Goal: Browse casually: Explore the website without a specific task or goal

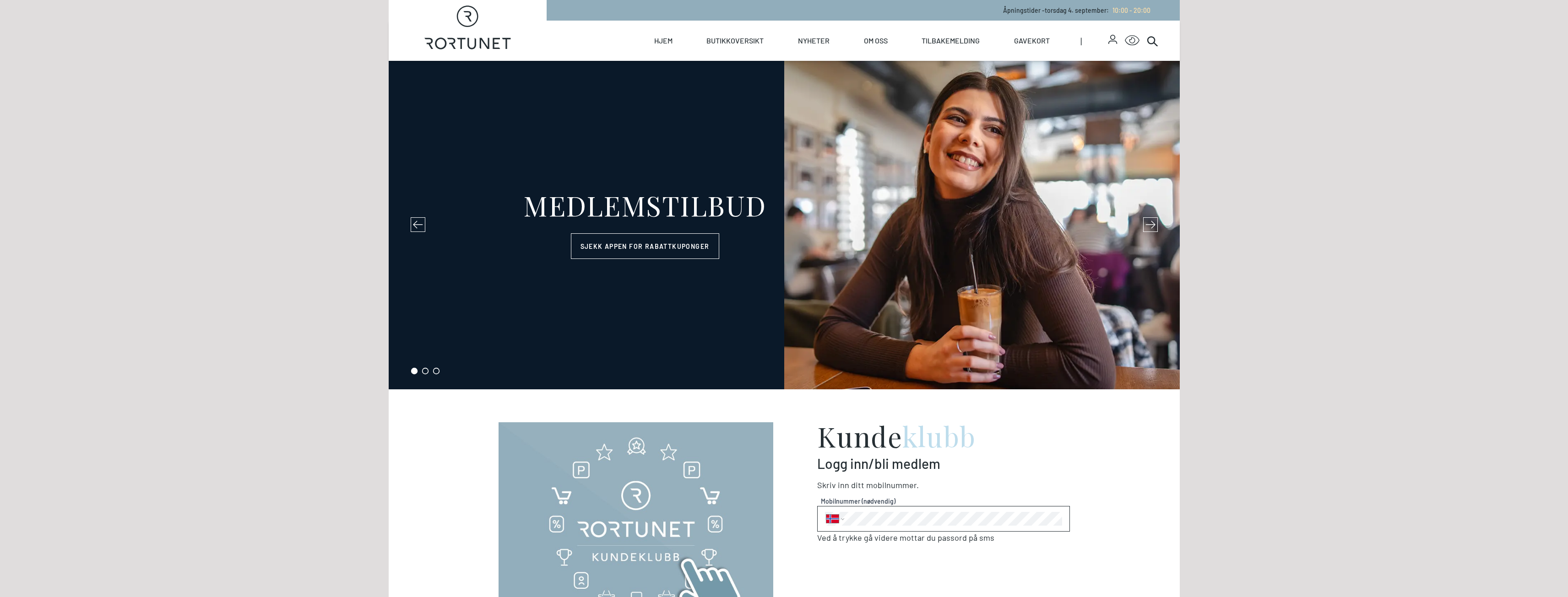
select select "NO"
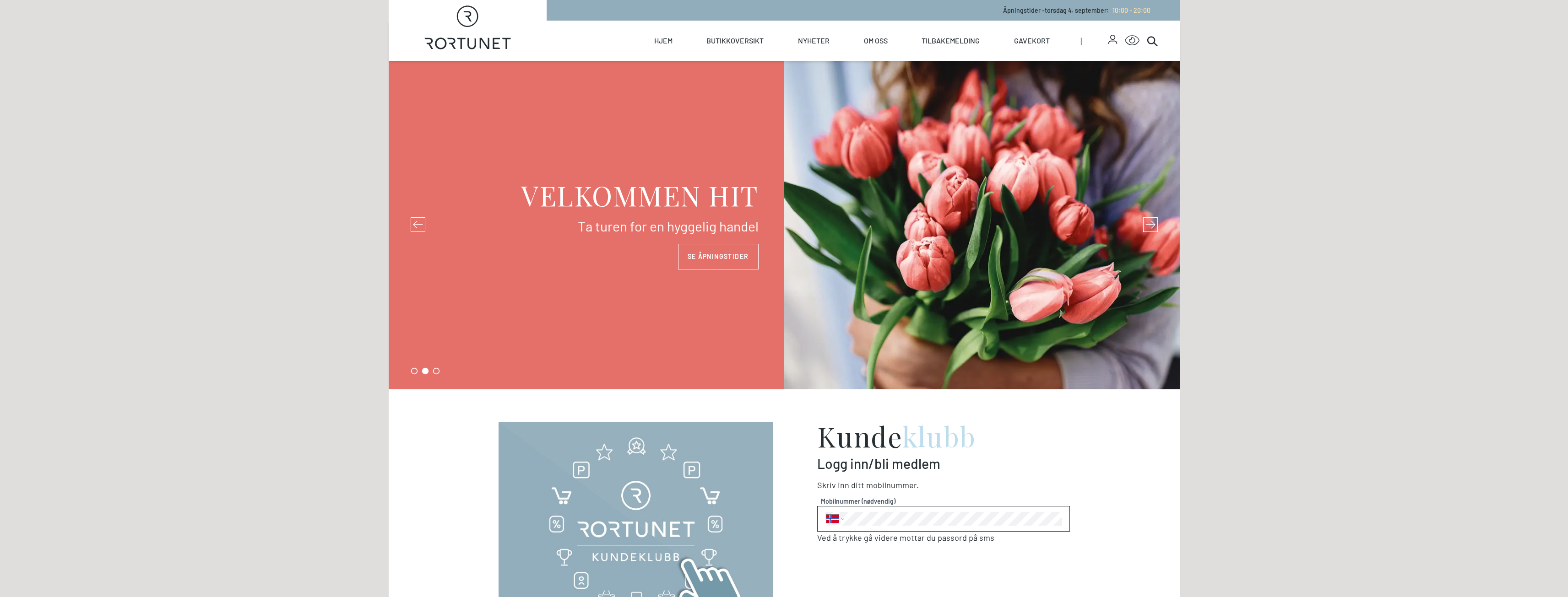
click at [1153, 229] on icon at bounding box center [1151, 225] width 10 height 10
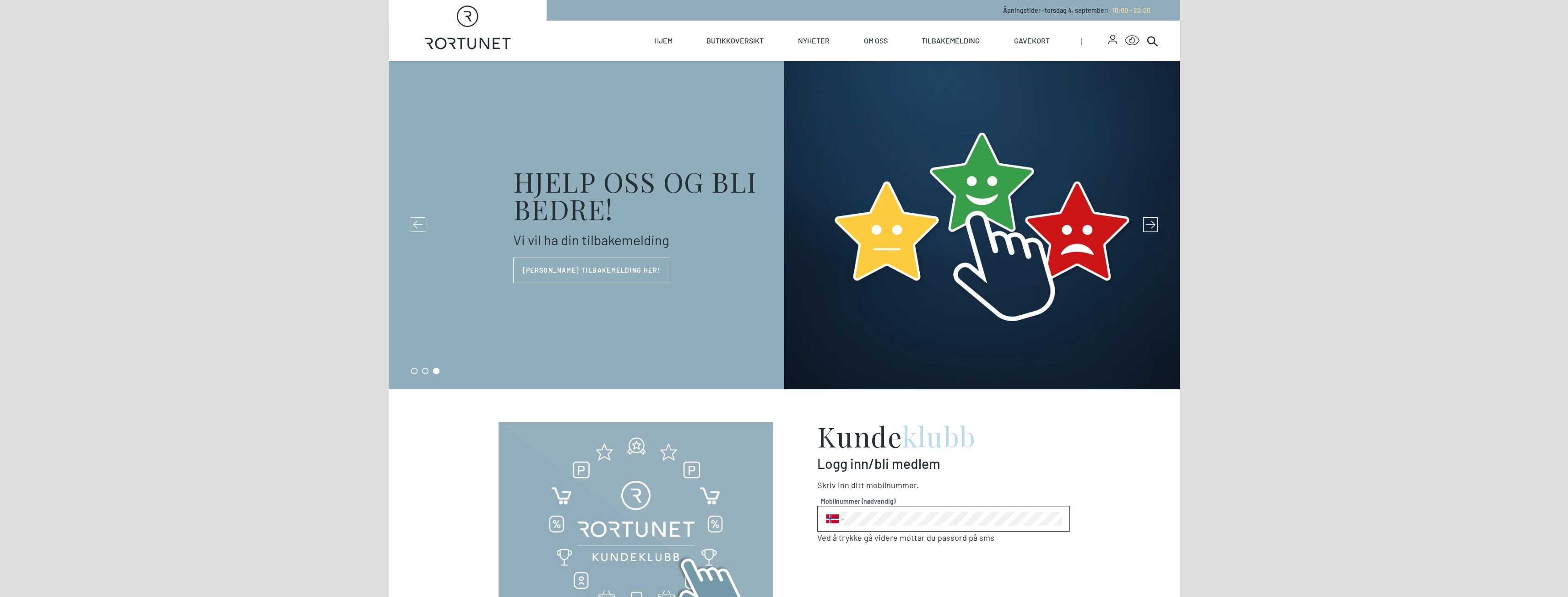
click at [1153, 229] on icon at bounding box center [1151, 225] width 10 height 10
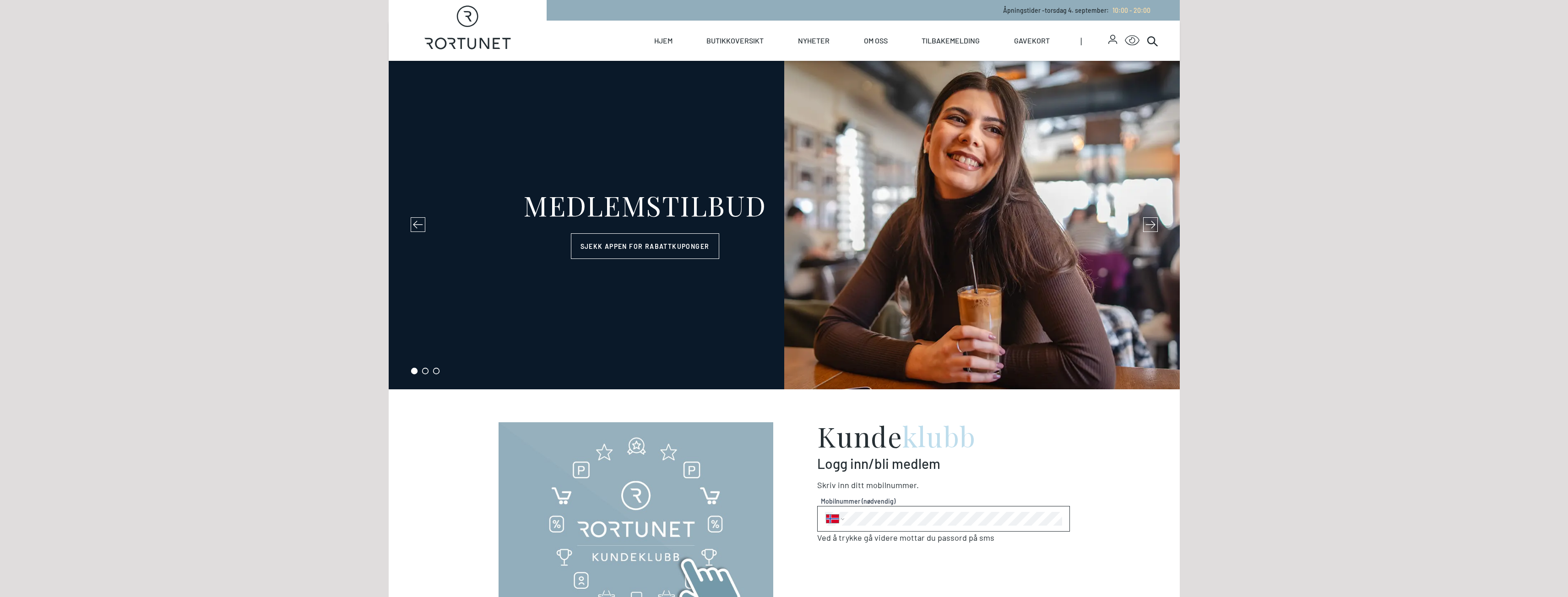
click at [1153, 229] on icon at bounding box center [1151, 225] width 10 height 10
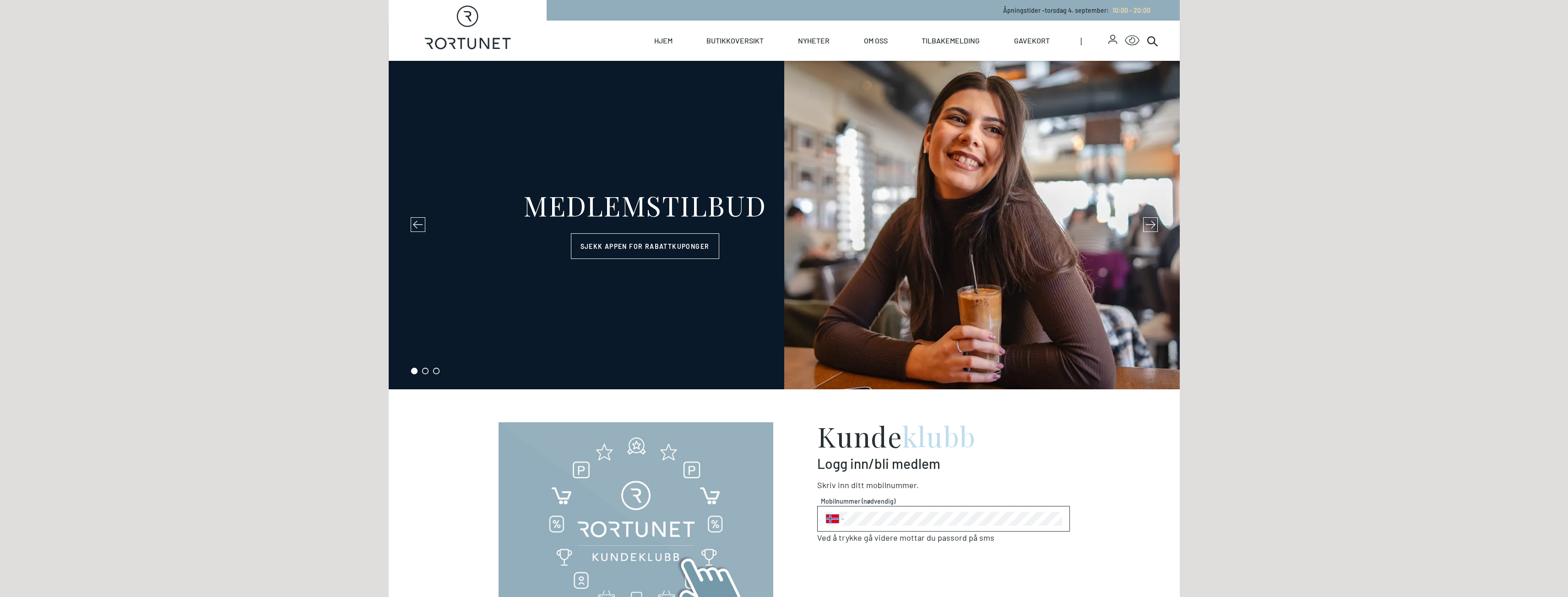
select select "NO"
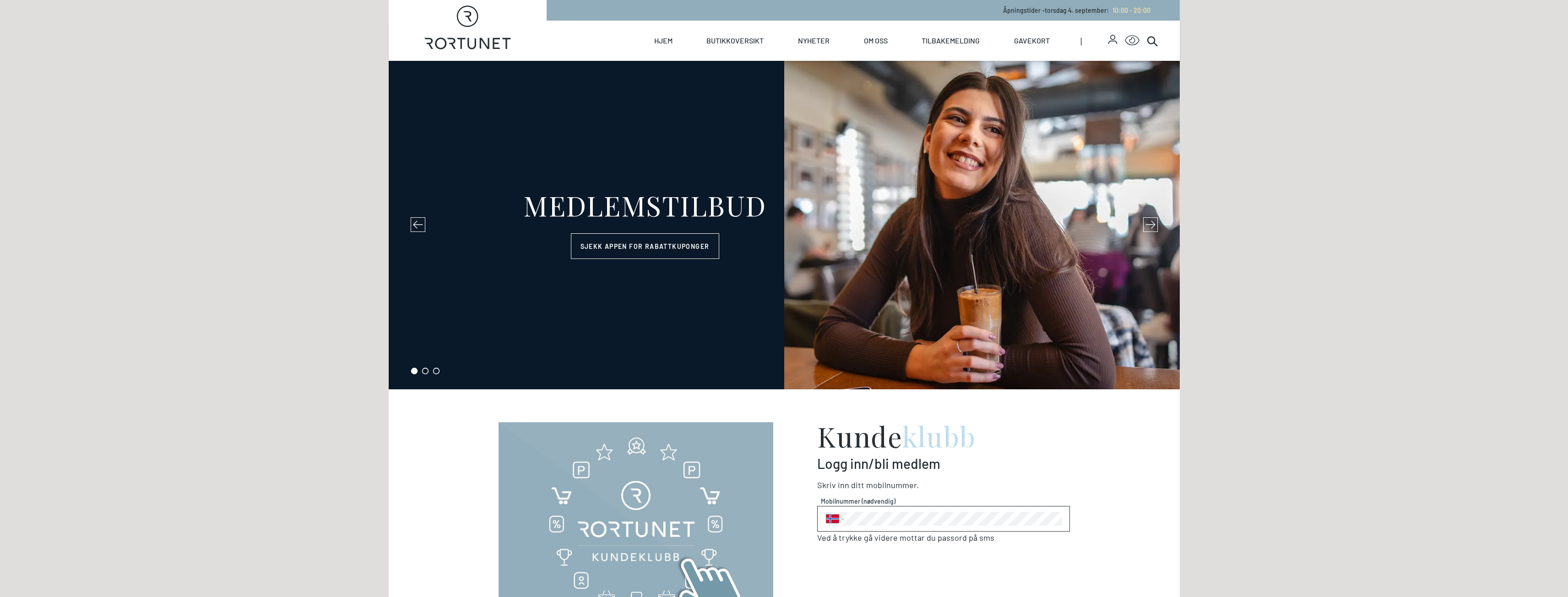
select select "NO"
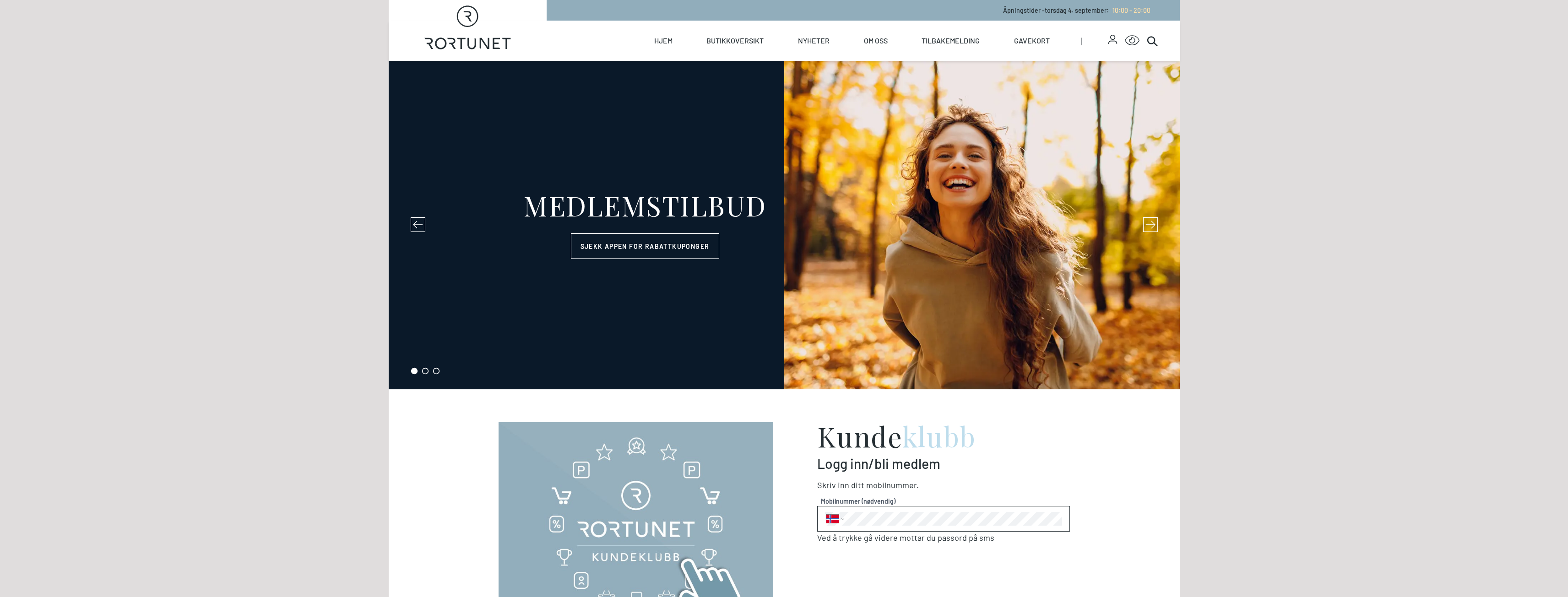
select select "NO"
click at [1151, 222] on icon at bounding box center [1151, 225] width 10 height 10
select select "NO"
click at [1153, 226] on icon at bounding box center [1151, 225] width 10 height 10
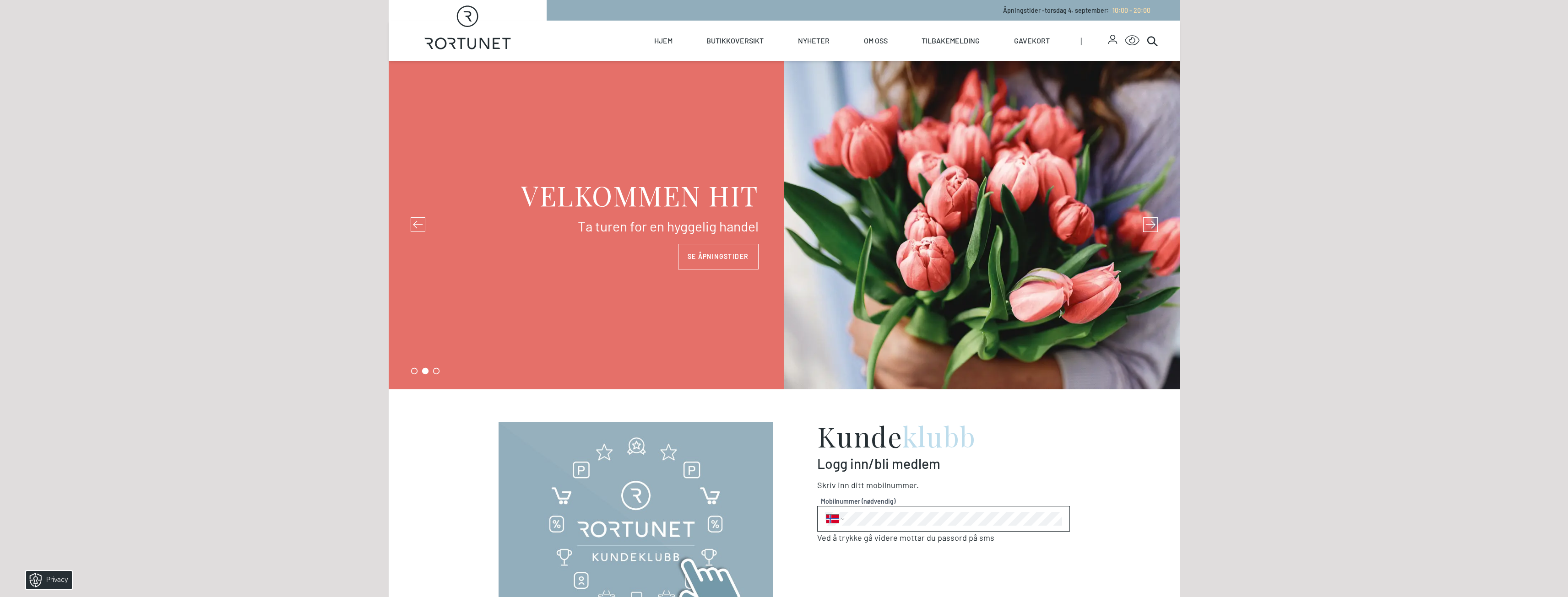
click at [1153, 226] on icon at bounding box center [1151, 225] width 10 height 10
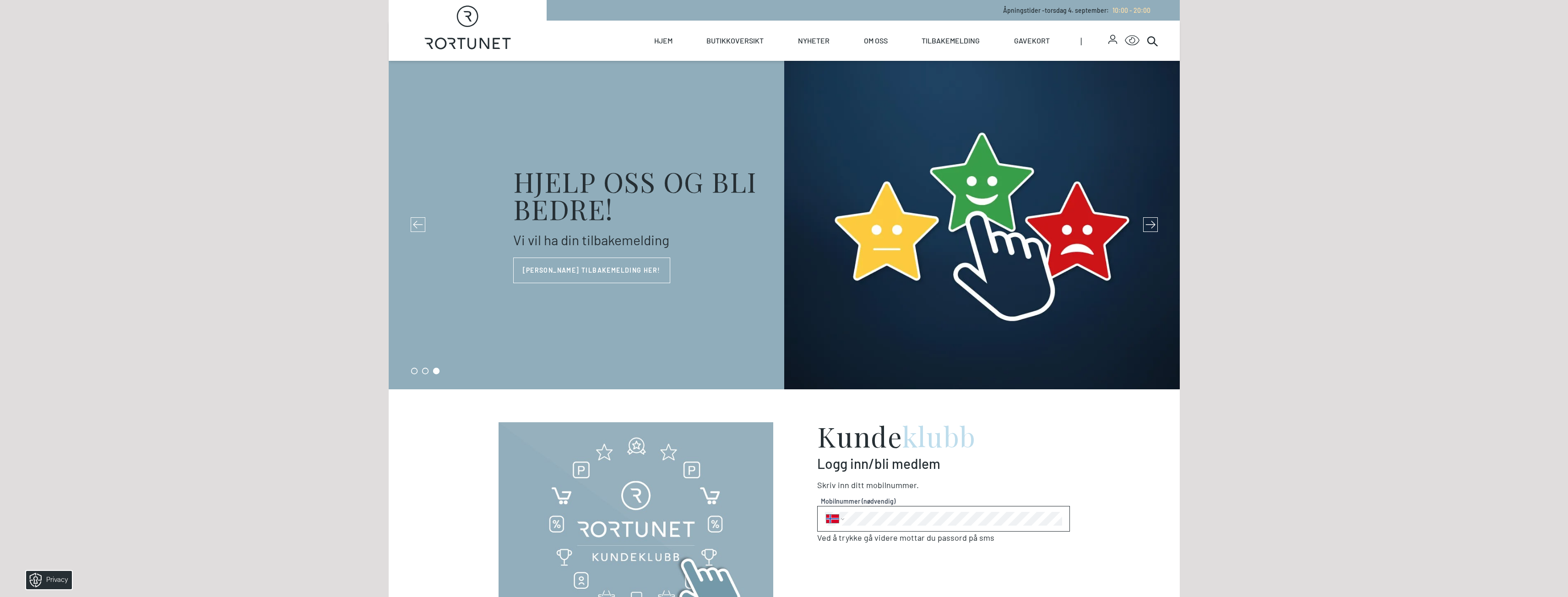
click at [1153, 226] on icon at bounding box center [1151, 225] width 10 height 10
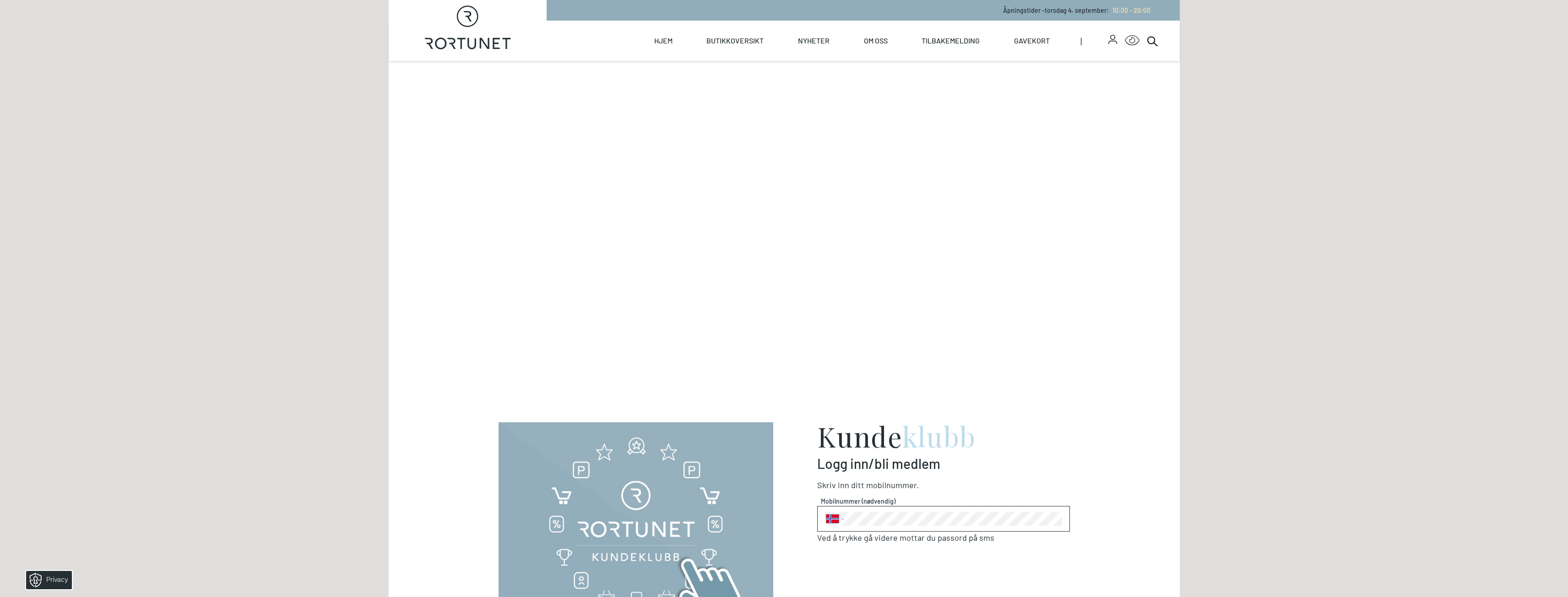
click at [1153, 226] on icon at bounding box center [1151, 225] width 10 height 10
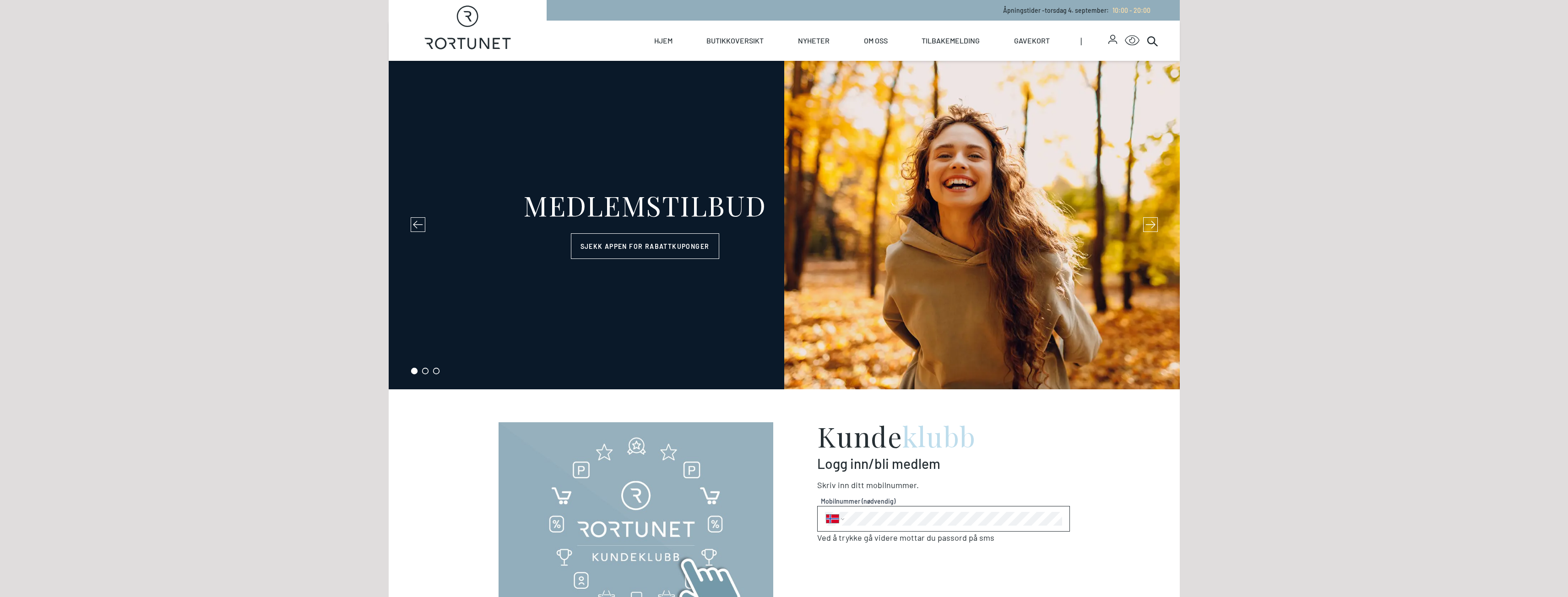
select select "NO"
click at [1146, 221] on icon at bounding box center [1151, 225] width 10 height 10
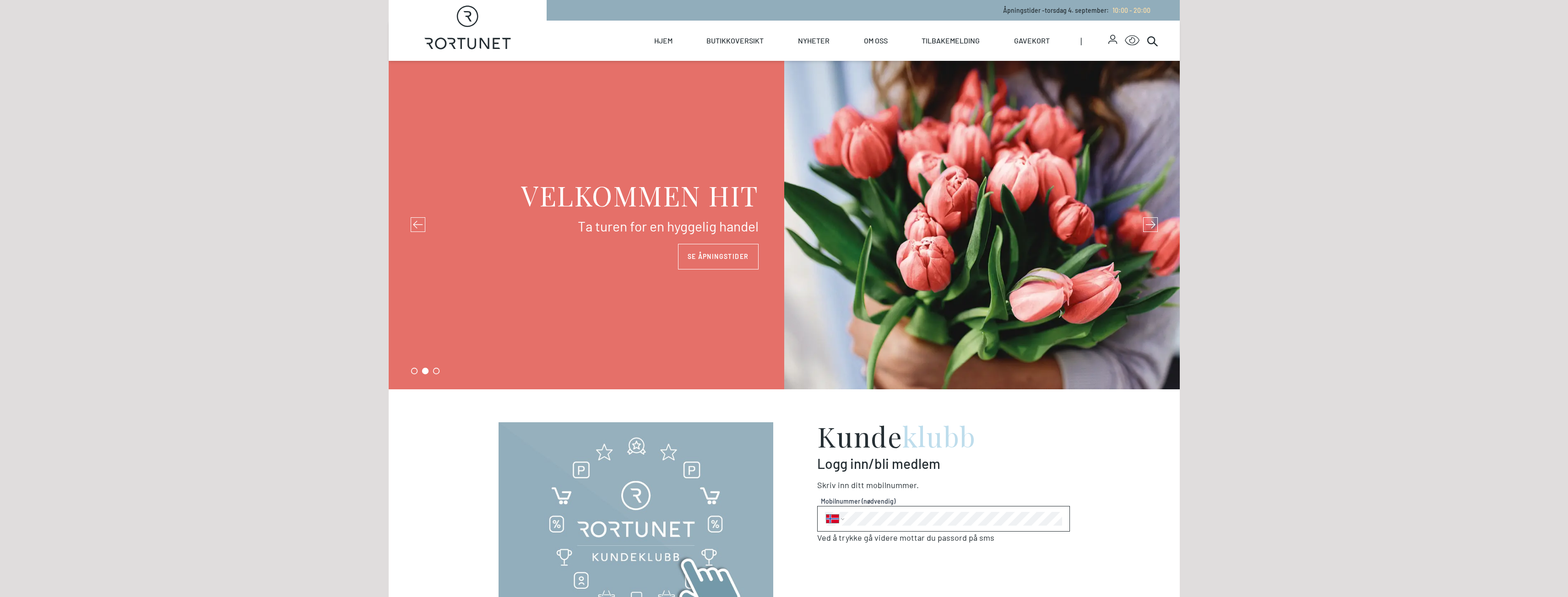
click at [1146, 221] on icon at bounding box center [1151, 225] width 10 height 10
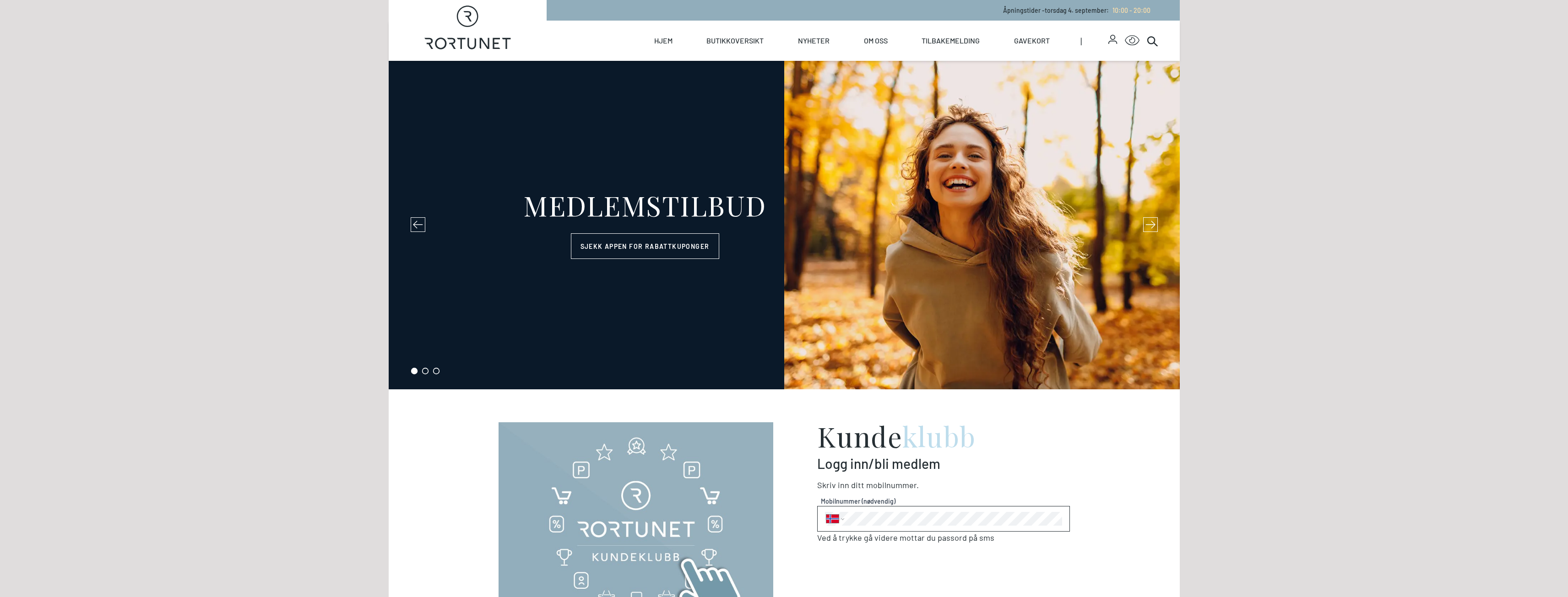
select select "NO"
click at [1145, 226] on button at bounding box center [1151, 225] width 15 height 15
select select "NO"
click at [1146, 226] on icon at bounding box center [1151, 225] width 10 height 10
select select "NO"
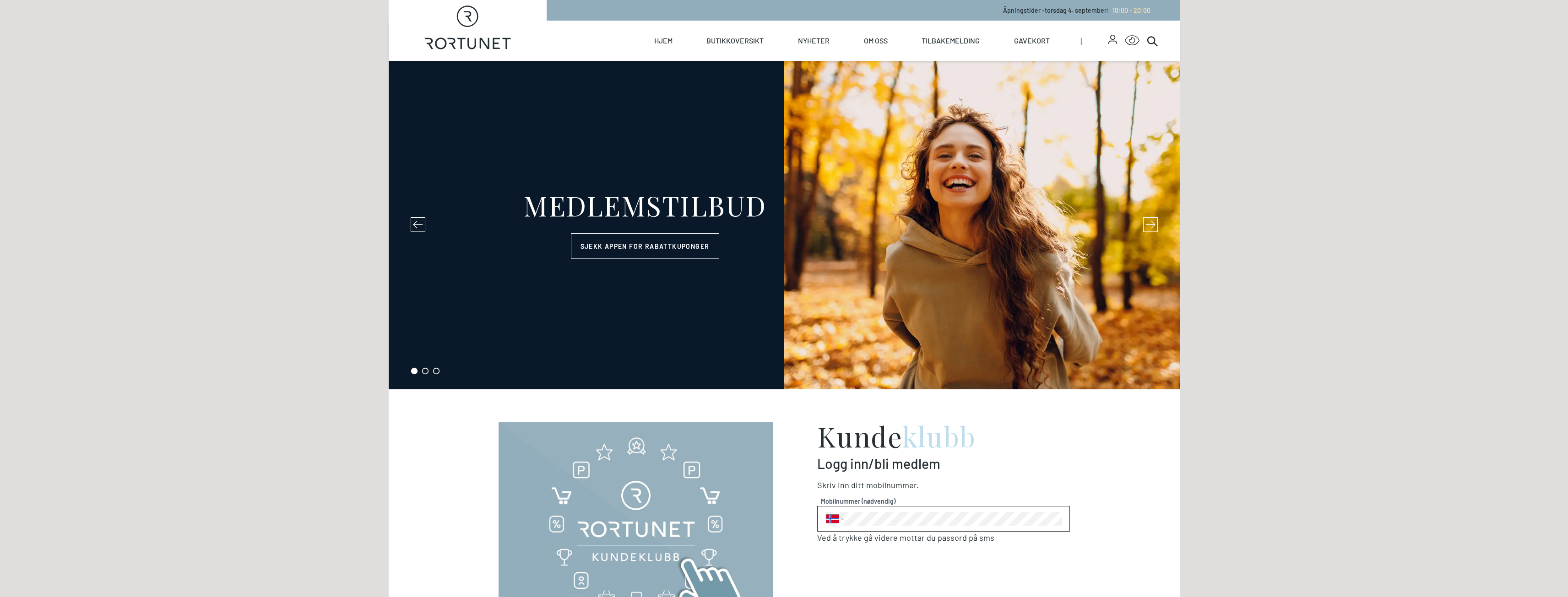
click at [1146, 222] on icon at bounding box center [1151, 225] width 10 height 10
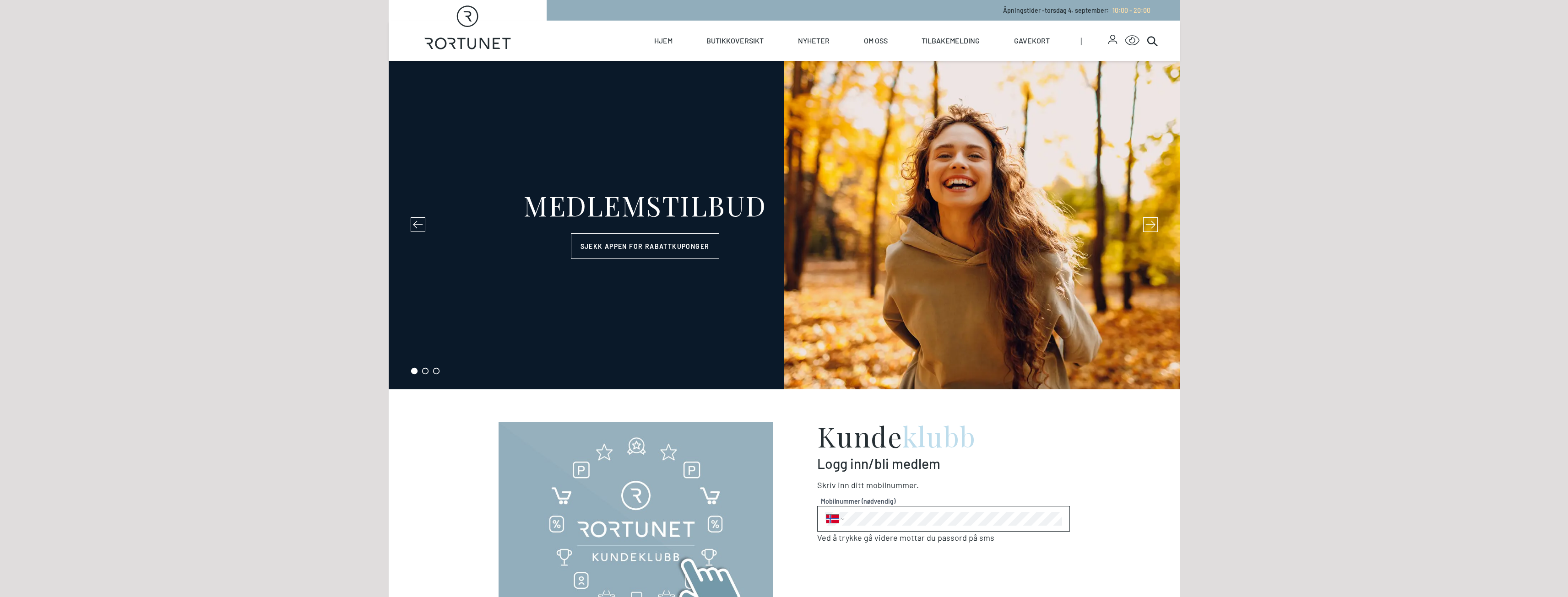
select select "NO"
click at [1153, 217] on div "MEDLEMSTILBUD Sjekk appen for rabattkuponger" at bounding box center [784, 225] width 791 height 329
click at [1149, 227] on icon at bounding box center [1151, 225] width 10 height 10
